Goal: Information Seeking & Learning: Learn about a topic

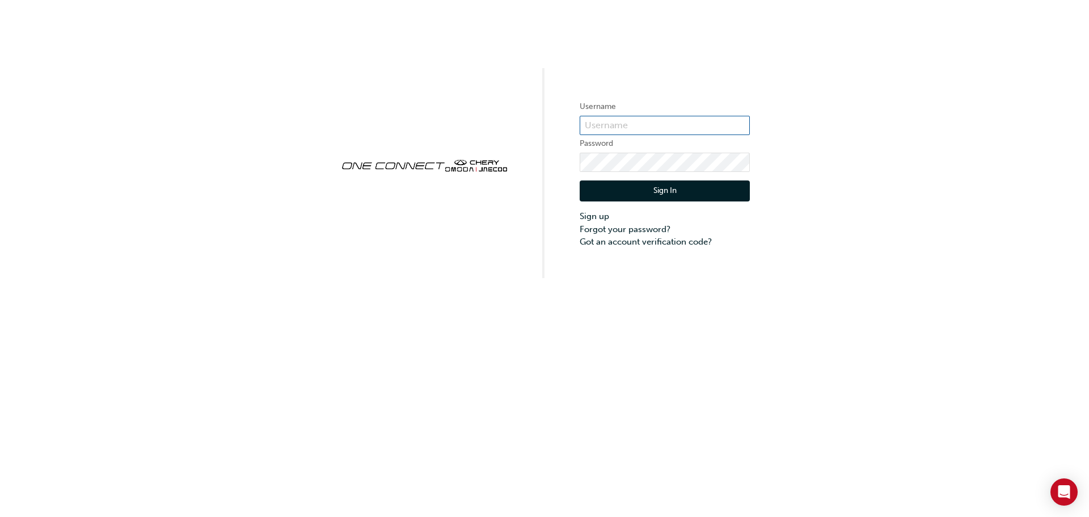
type input "CHAU0592"
click at [620, 184] on button "Sign In" at bounding box center [665, 191] width 170 height 22
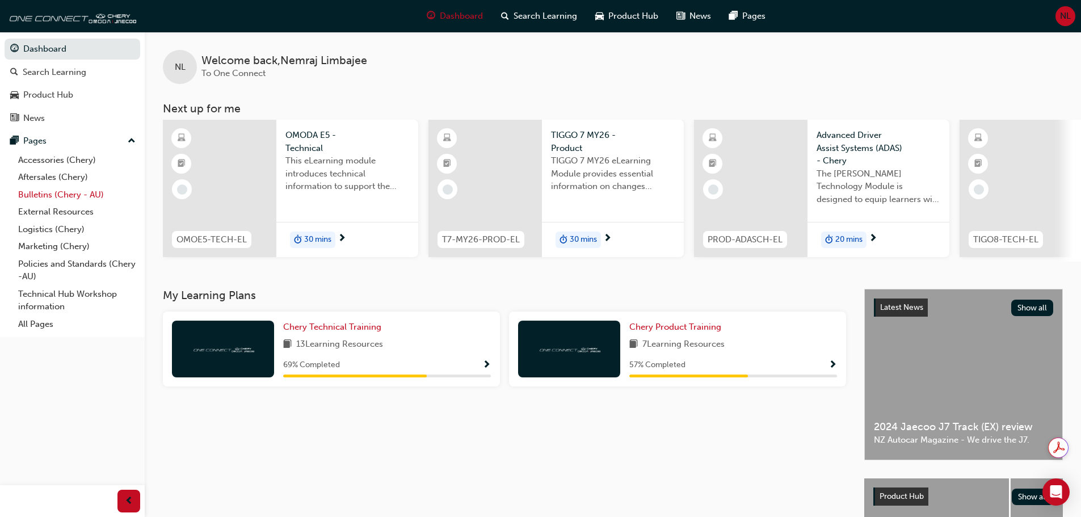
click at [93, 199] on link "Bulletins (Chery - AU)" at bounding box center [77, 195] width 127 height 18
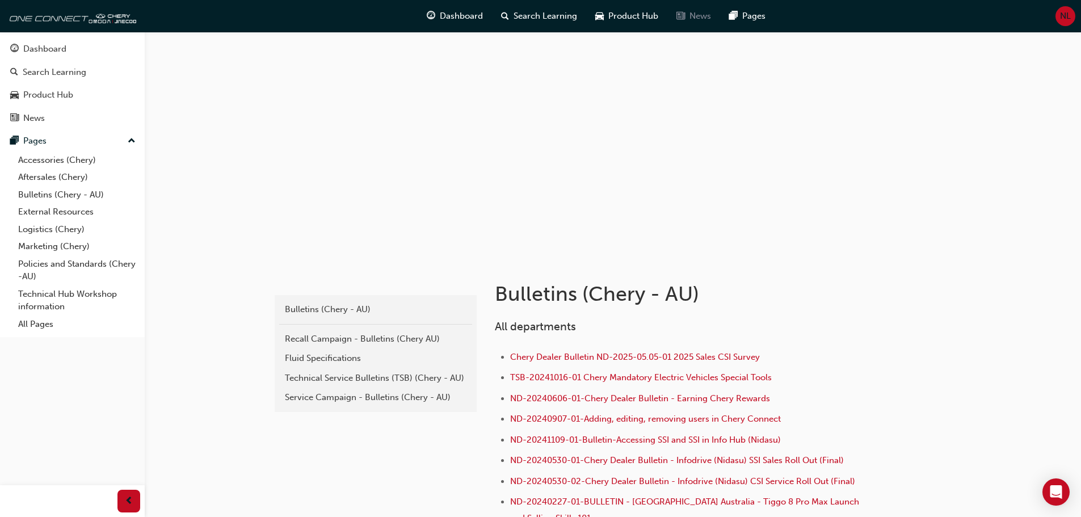
click at [700, 16] on span "News" at bounding box center [700, 16] width 22 height 13
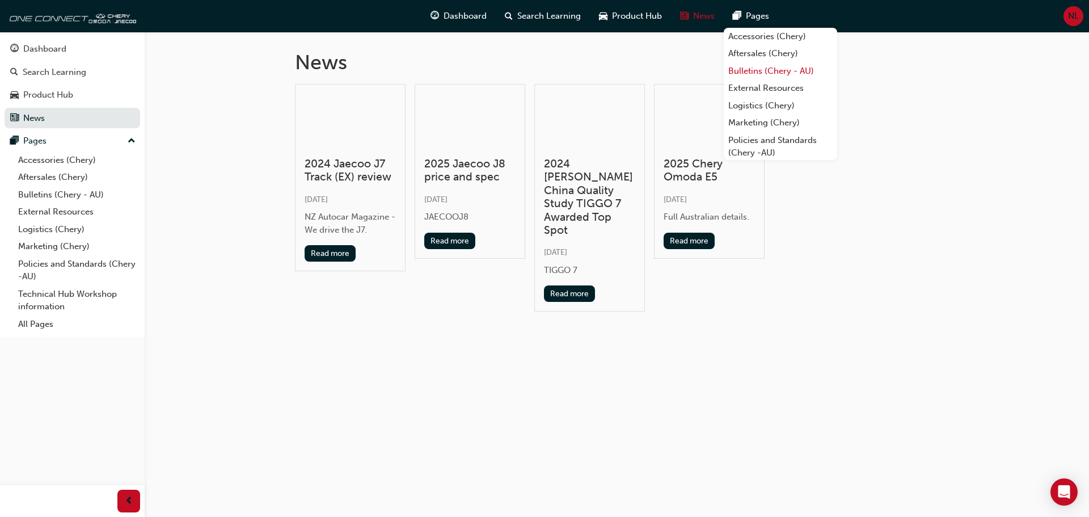
click at [770, 73] on link "Bulletins (Chery - AU)" at bounding box center [780, 71] width 113 height 18
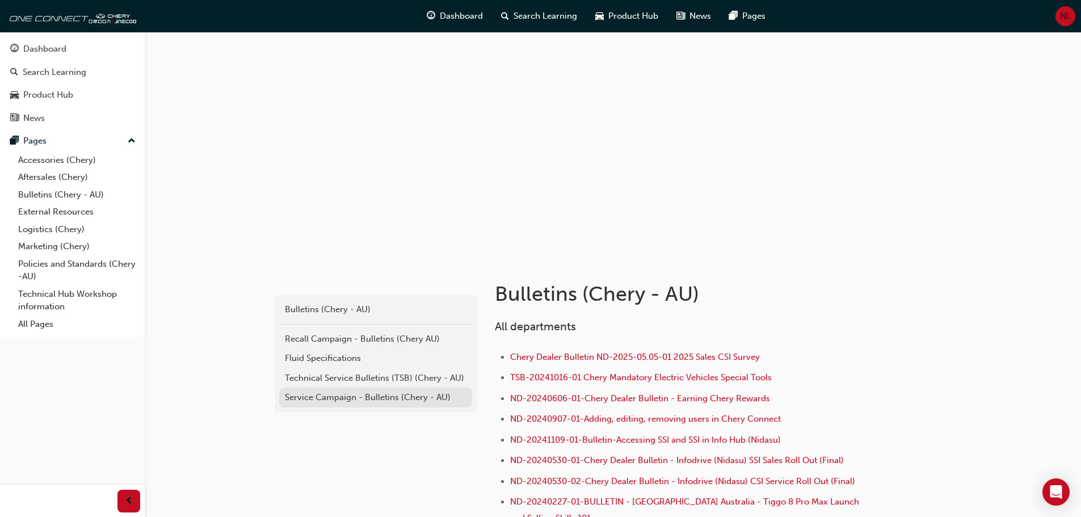
click at [354, 394] on div "Service Campaign - Bulletins (Chery - AU)" at bounding box center [376, 397] width 182 height 13
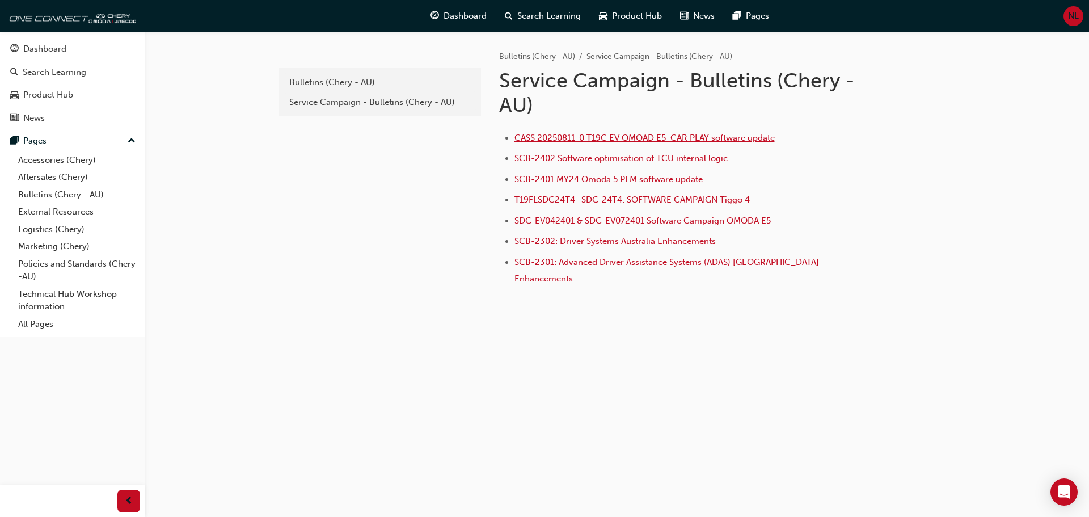
click at [569, 140] on span "CASS 20250811-0 T19C EV OMOAD E5 CAR PLAY software update" at bounding box center [645, 138] width 260 height 10
click at [393, 107] on div "Service Campaign - Bulletins (Chery - AU)" at bounding box center [380, 102] width 182 height 13
click at [352, 85] on div "Bulletins (Chery - AU)" at bounding box center [380, 82] width 182 height 13
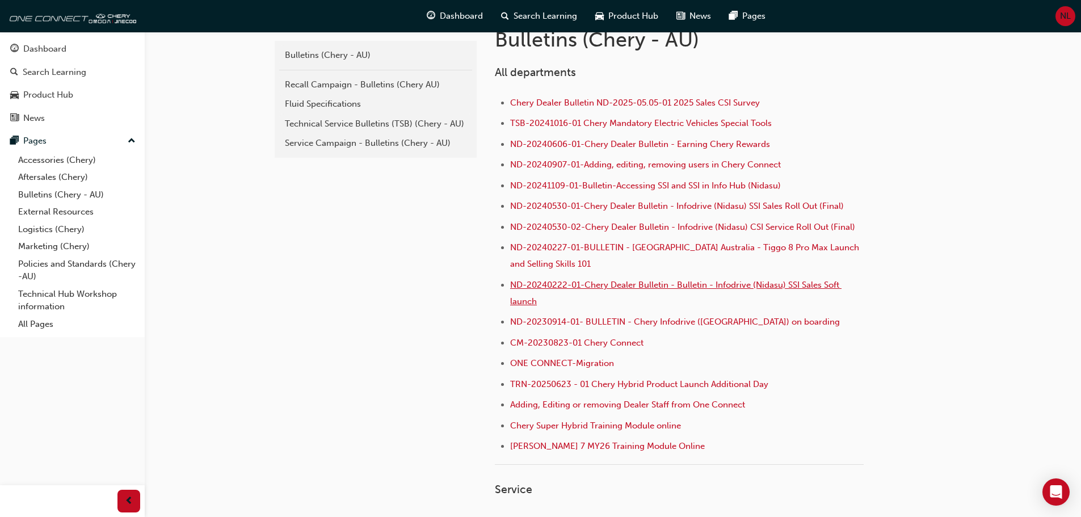
scroll to position [227, 0]
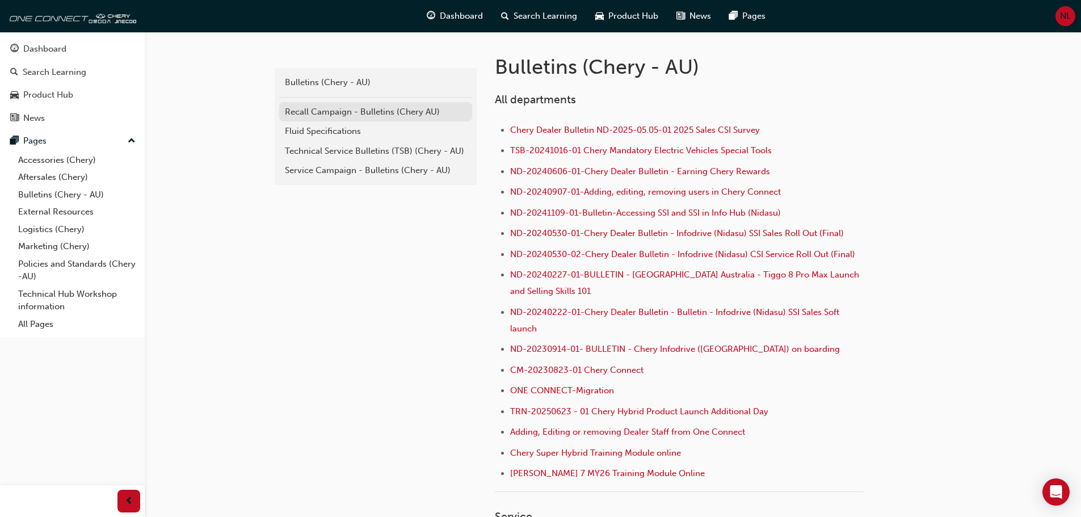
click at [313, 114] on div "Recall Campaign - Bulletins (Chery AU)" at bounding box center [376, 112] width 182 height 13
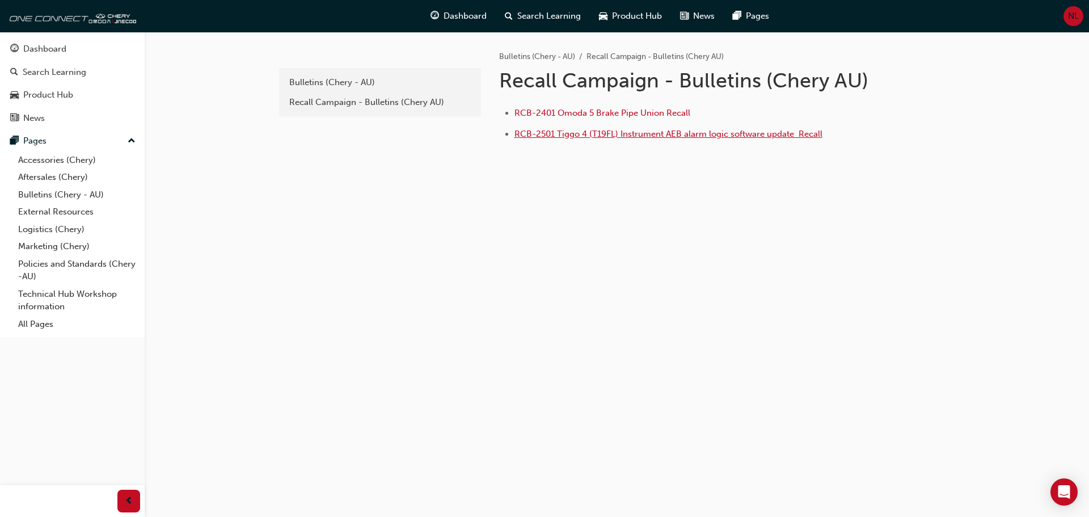
click at [608, 134] on span "RCB-2501 Tiggo 4 (T19FL) Instrument AEB alarm logic software update ﻿ Recall" at bounding box center [669, 134] width 308 height 10
